Goal: Check status: Check status

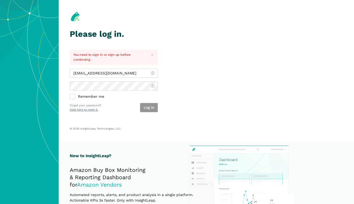
click at [149, 108] on button "Log in" at bounding box center [149, 107] width 18 height 9
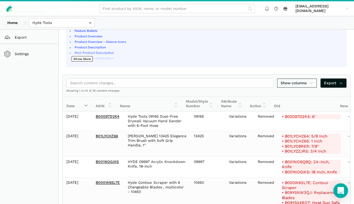
scroll to position [135, 0]
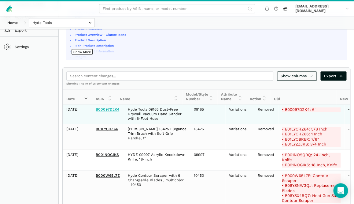
click at [106, 111] on link "B00097D2K4" at bounding box center [108, 109] width 24 height 4
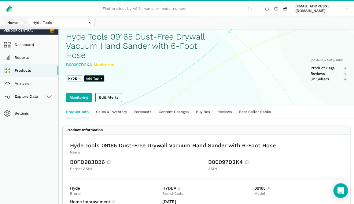
scroll to position [17, 0]
click at [175, 110] on link "Content Changes" at bounding box center [173, 112] width 37 height 12
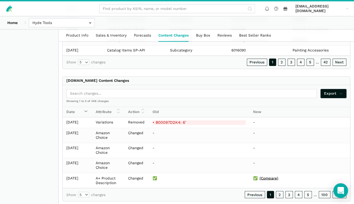
scroll to position [181, 0]
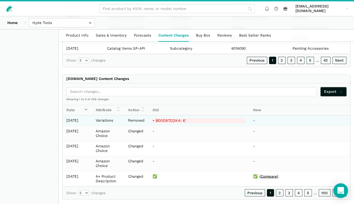
click at [191, 119] on del "• B00097D2K4: 6'" at bounding box center [199, 120] width 93 height 5
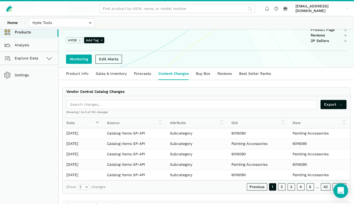
scroll to position [0, 0]
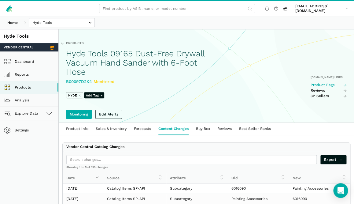
click at [328, 84] on link "Product Page" at bounding box center [329, 85] width 36 height 5
